Goal: Task Accomplishment & Management: Manage account settings

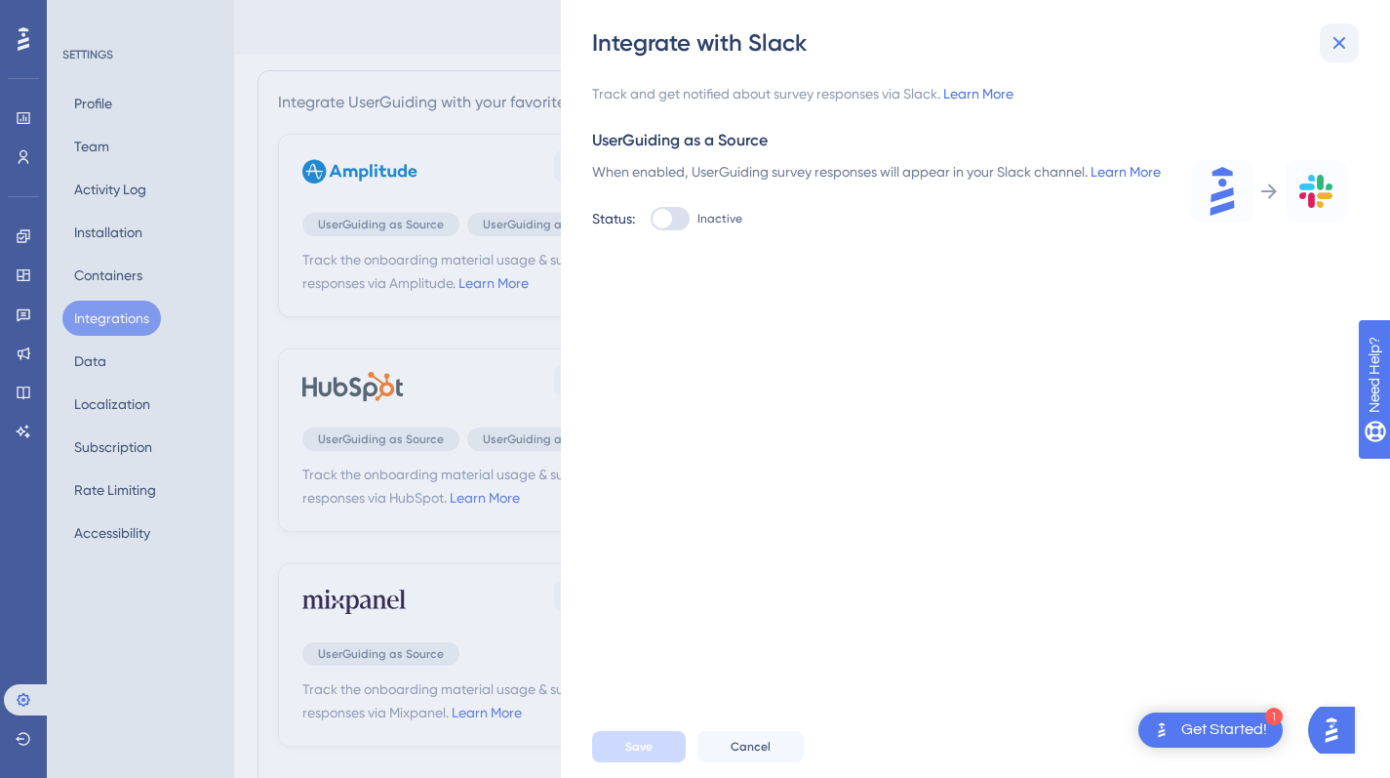
click at [1335, 50] on icon at bounding box center [1339, 42] width 23 height 23
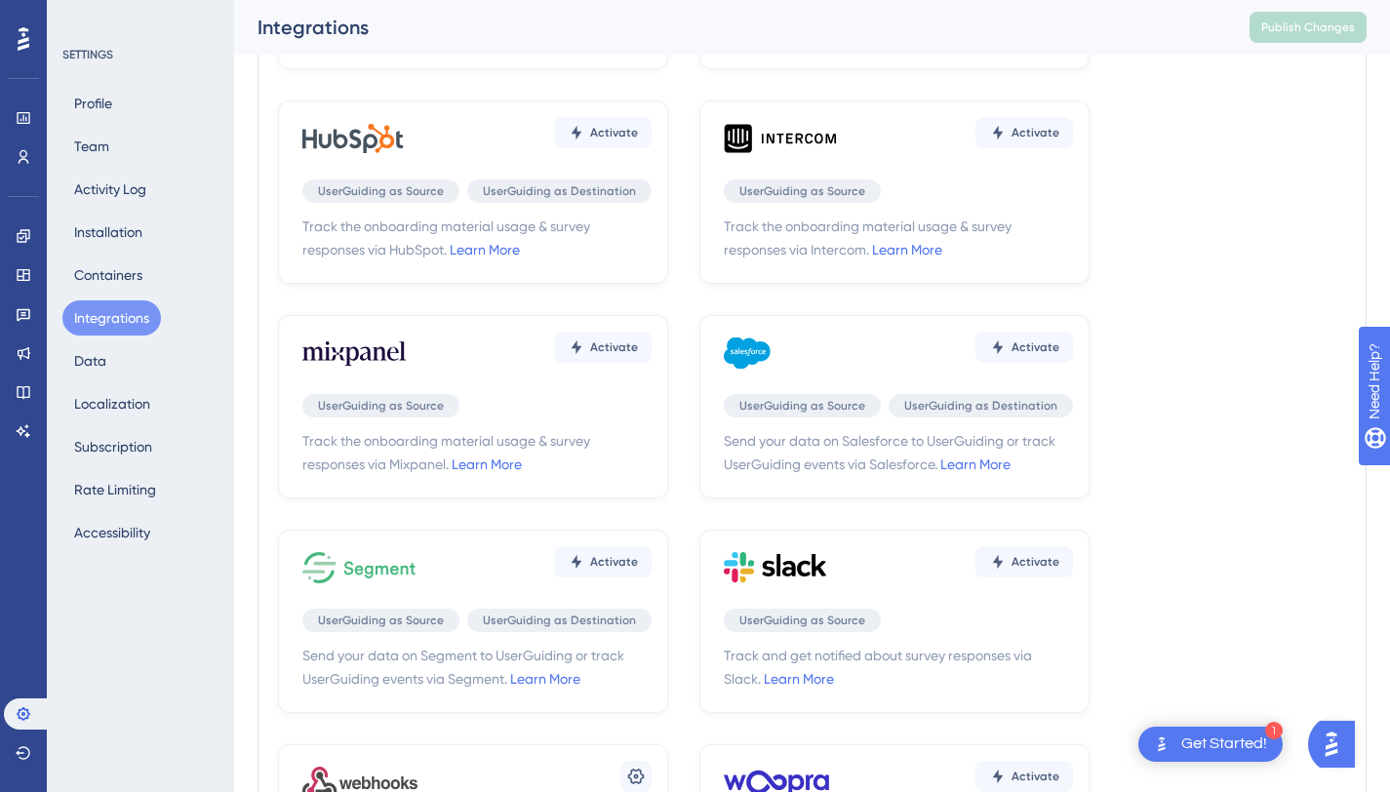
scroll to position [540, 0]
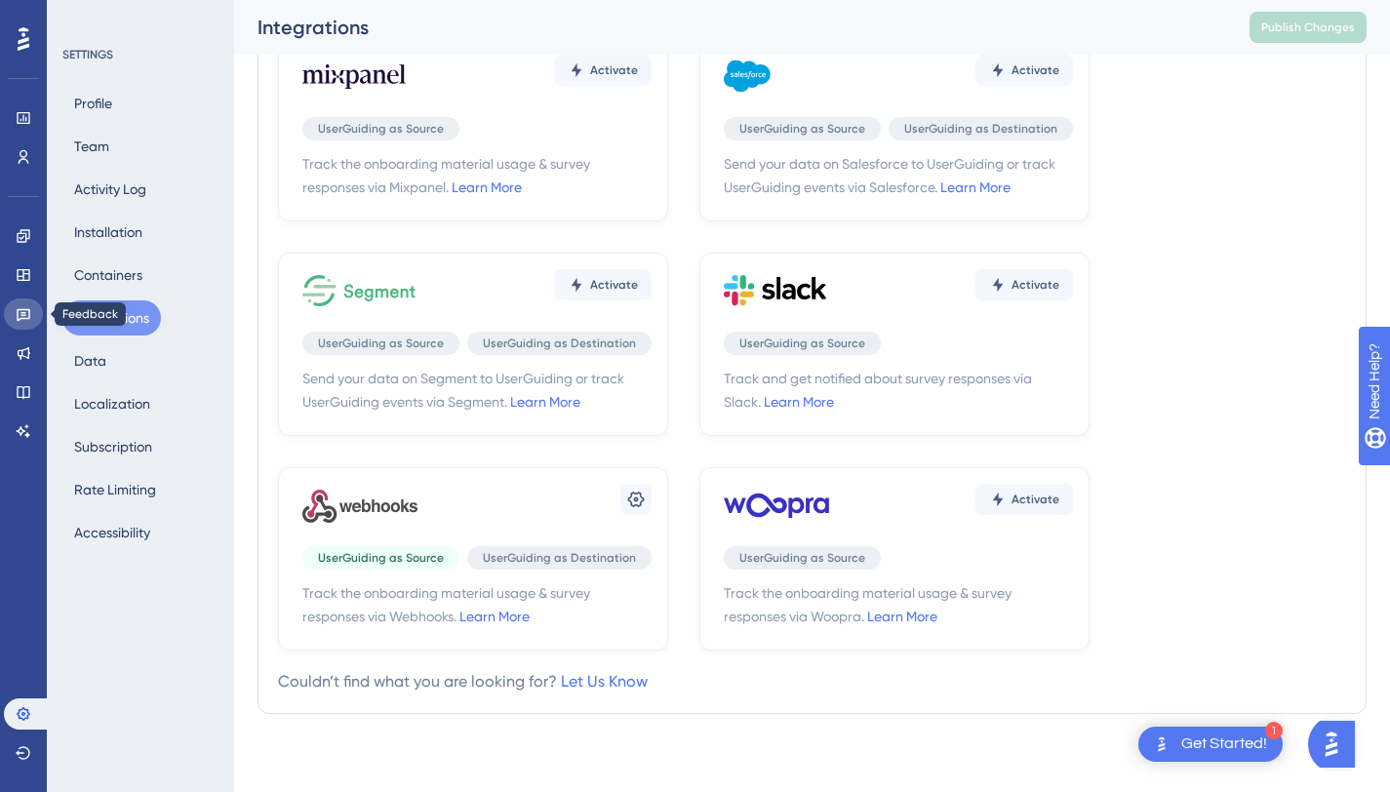
click at [20, 316] on icon at bounding box center [24, 314] width 16 height 16
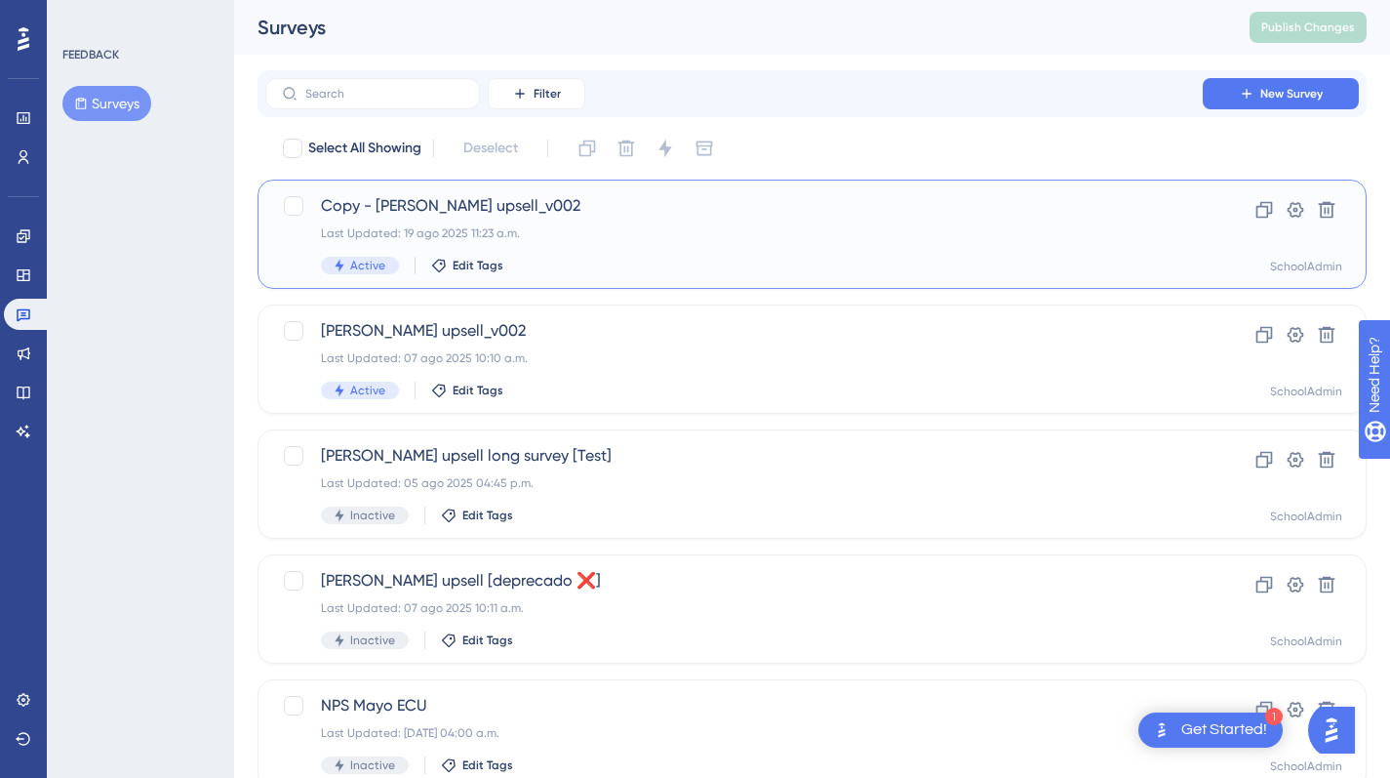
click at [701, 226] on div "Last Updated: 19 ago 2025 11:23 a.m." at bounding box center [734, 233] width 826 height 16
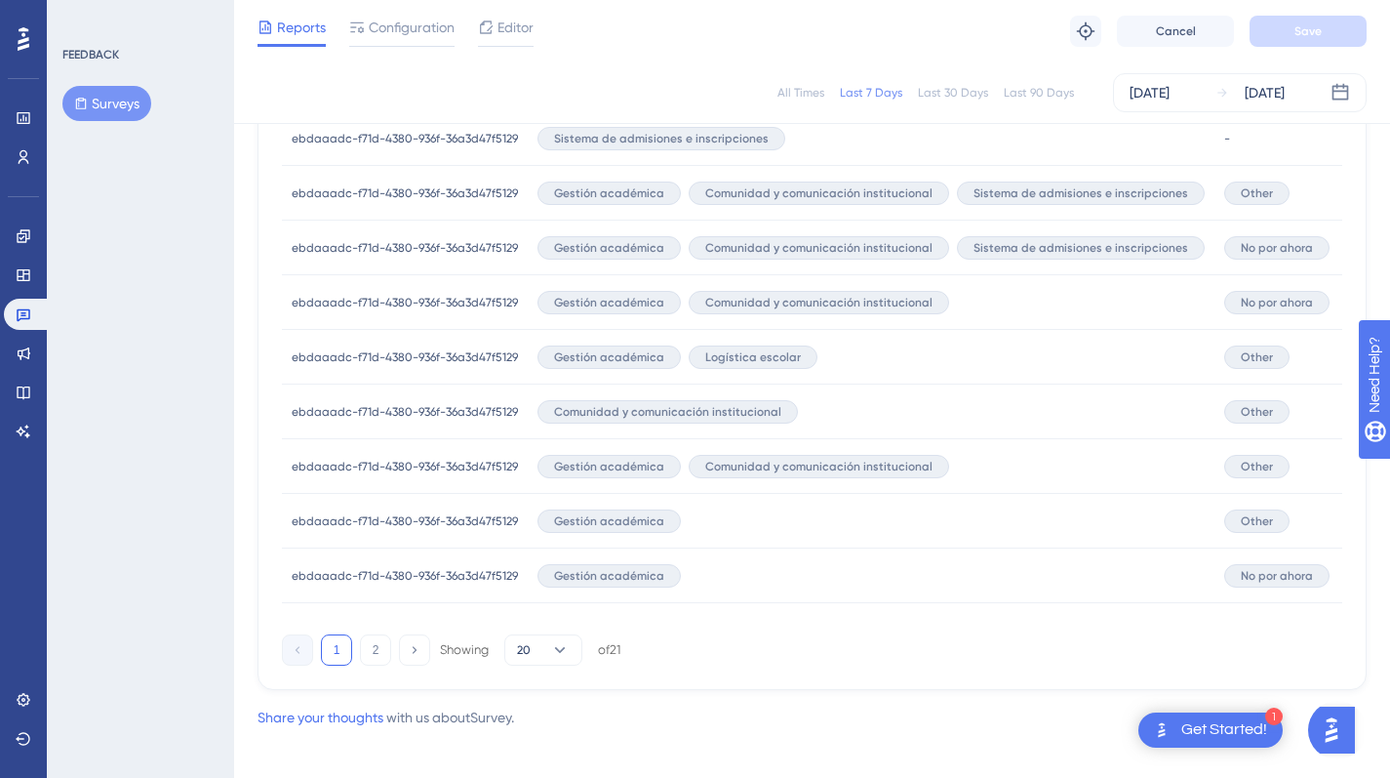
scroll to position [1293, 0]
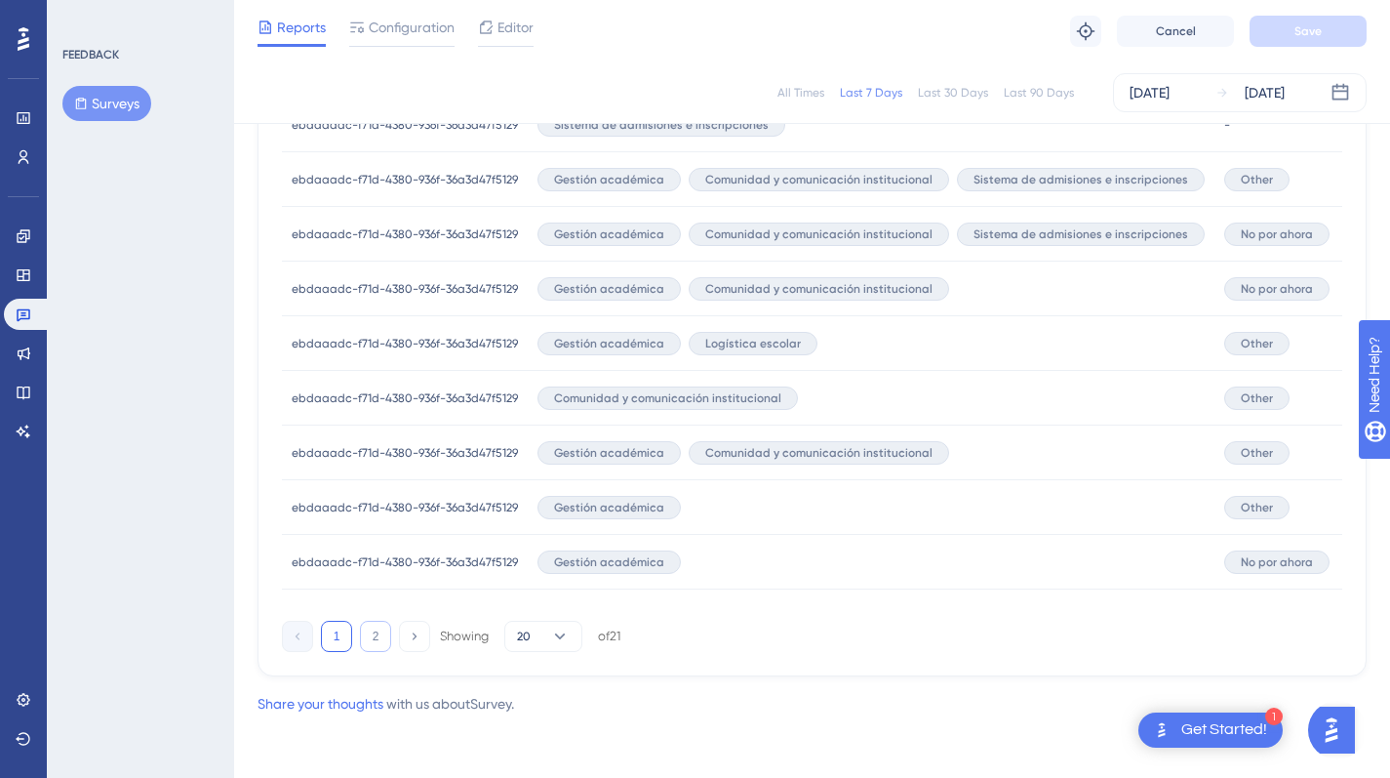
click at [368, 648] on button "2" at bounding box center [375, 635] width 31 height 31
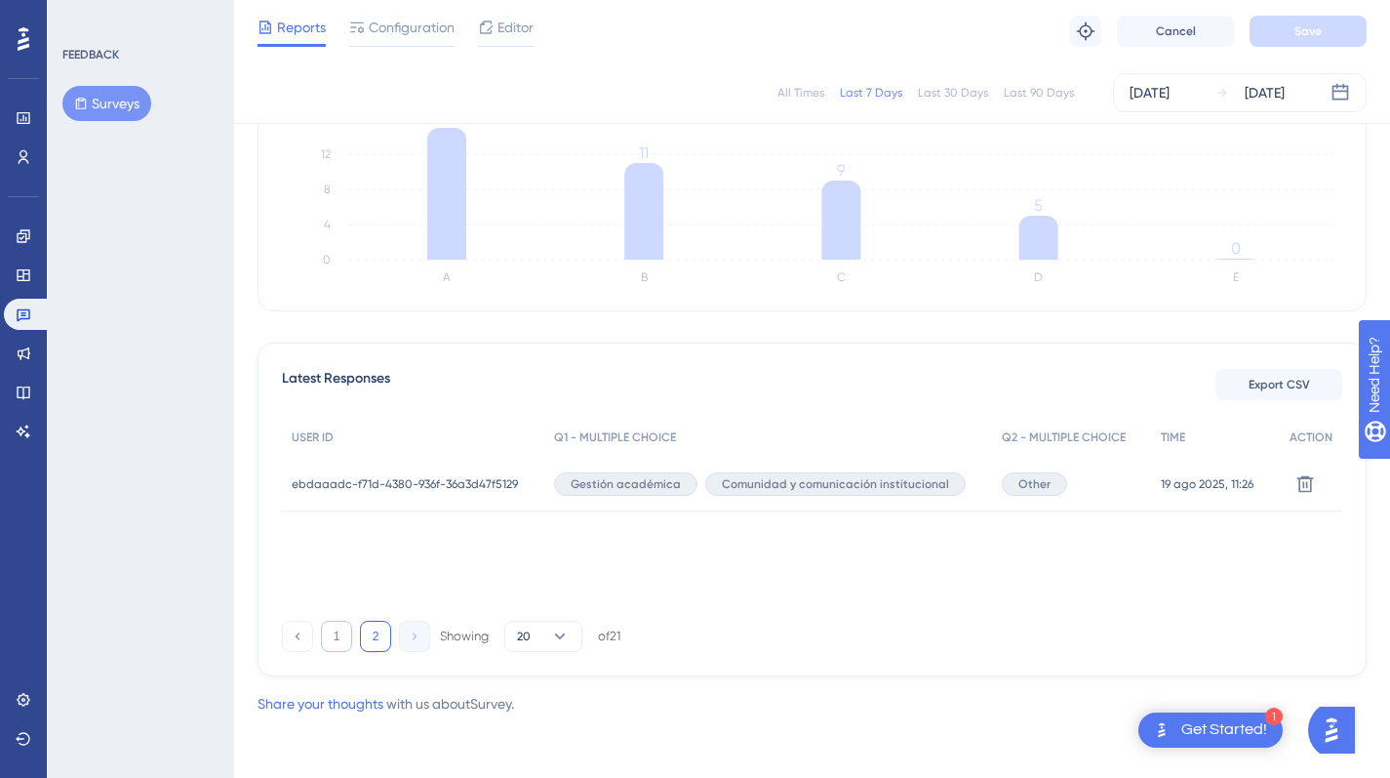
click at [339, 634] on button "1" at bounding box center [336, 635] width 31 height 31
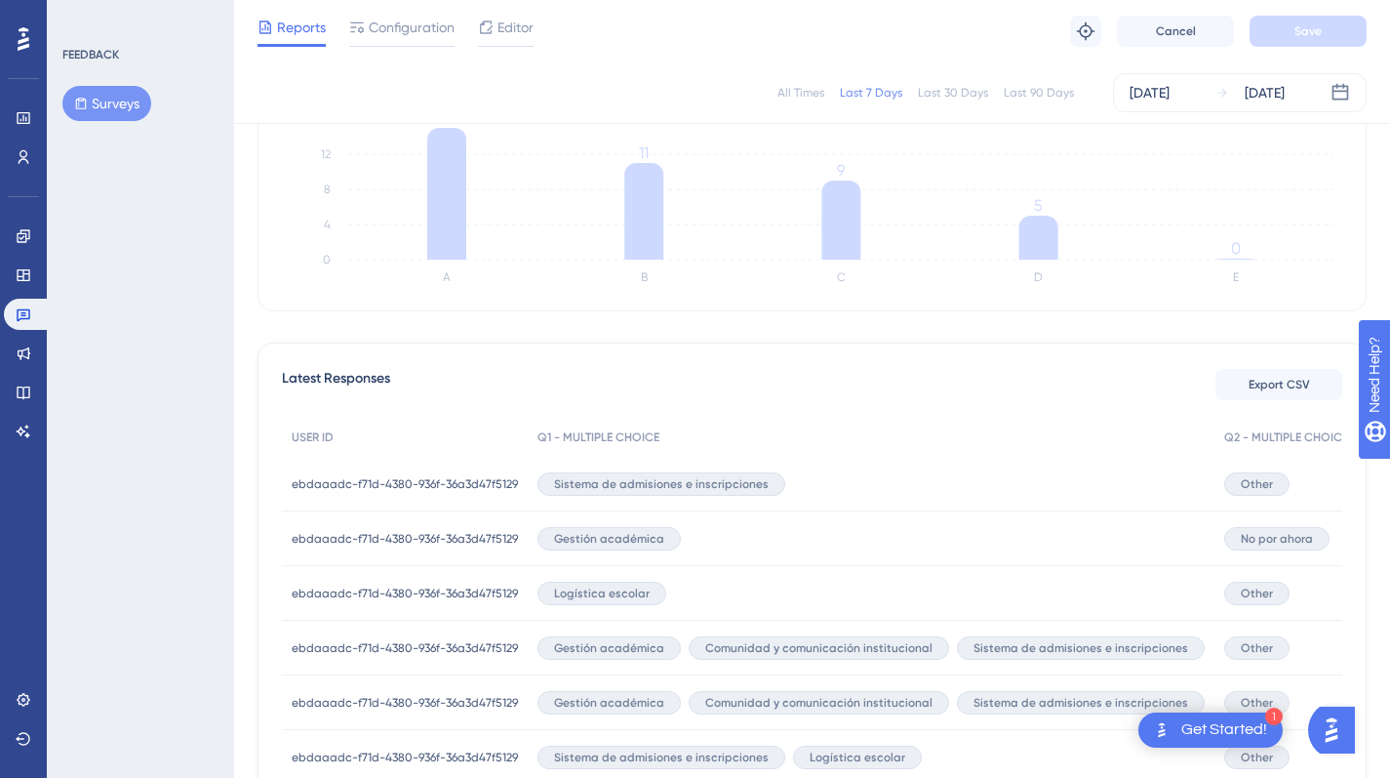
scroll to position [0, 0]
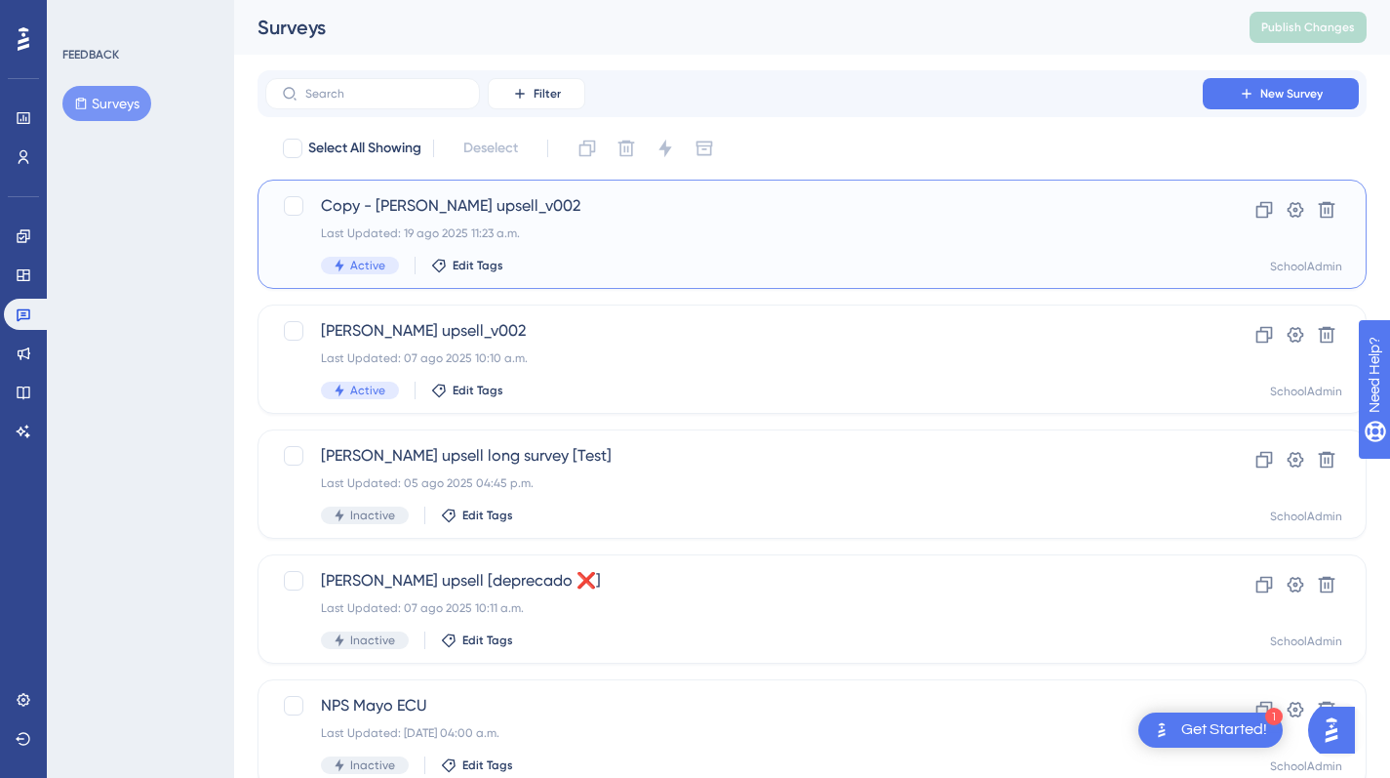
click at [466, 221] on div "Copy - [PERSON_NAME] upsell_v002 Last Updated: 19 ago 2025 11:23 a.m. Active Ed…" at bounding box center [734, 234] width 826 height 80
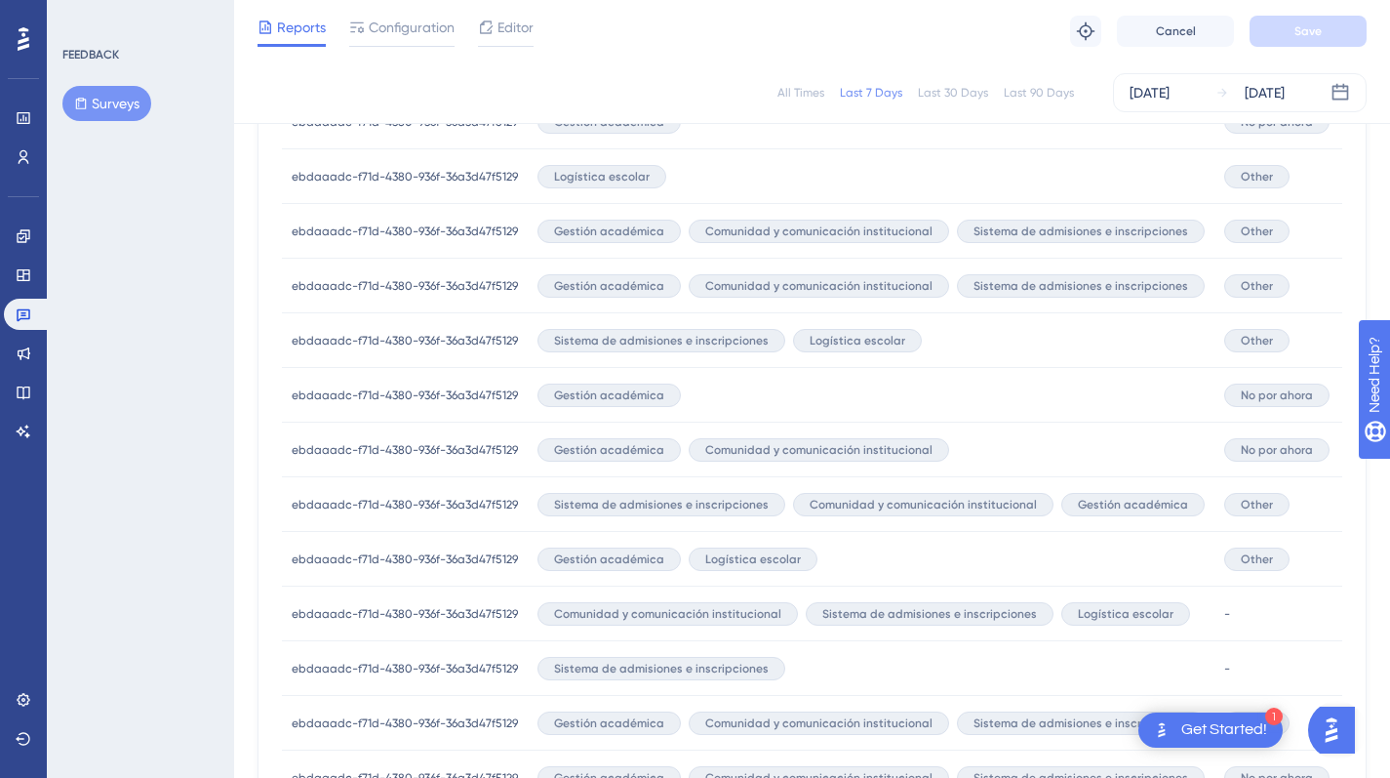
scroll to position [639, 0]
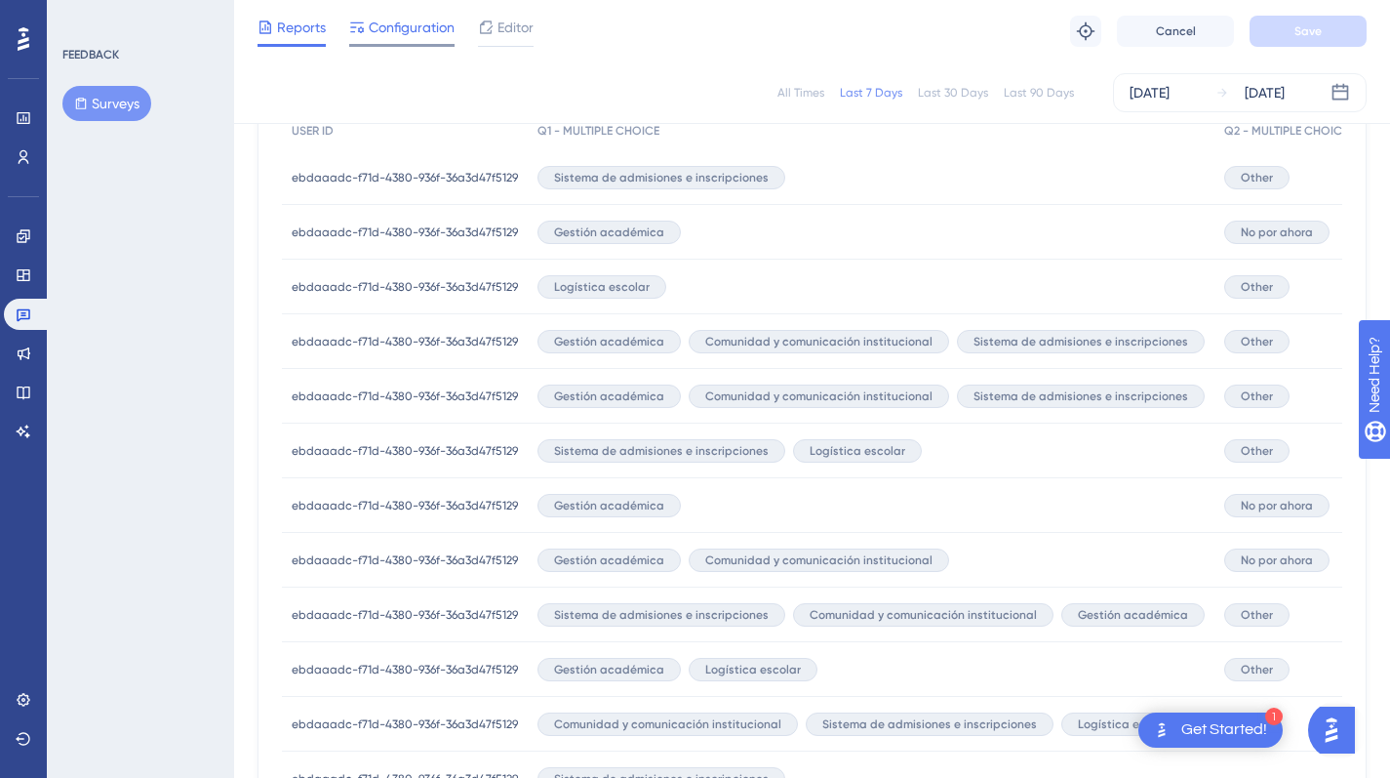
click at [424, 28] on span "Configuration" at bounding box center [412, 27] width 86 height 23
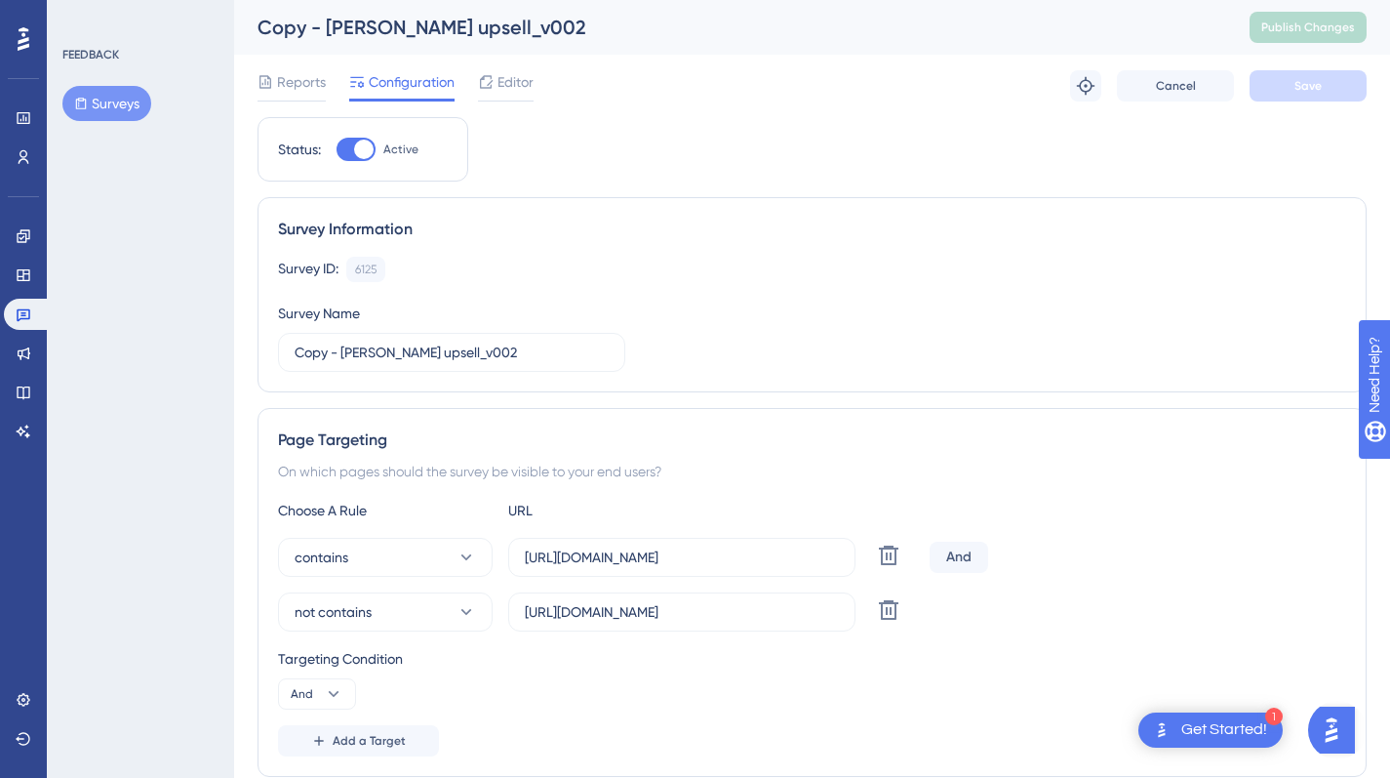
click at [363, 155] on div at bounding box center [364, 150] width 20 height 20
click at [337, 150] on input "Active" at bounding box center [336, 149] width 1 height 1
checkbox input "false"
click at [1279, 93] on button "Save" at bounding box center [1308, 85] width 117 height 31
